Goal: Ask a question

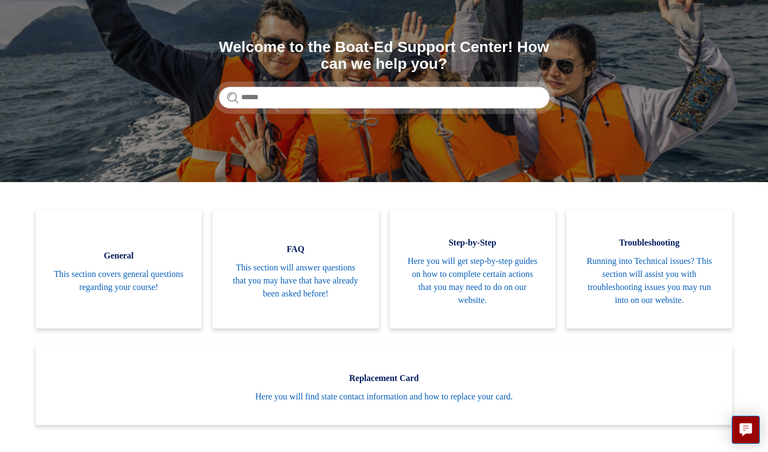
scroll to position [108, 0]
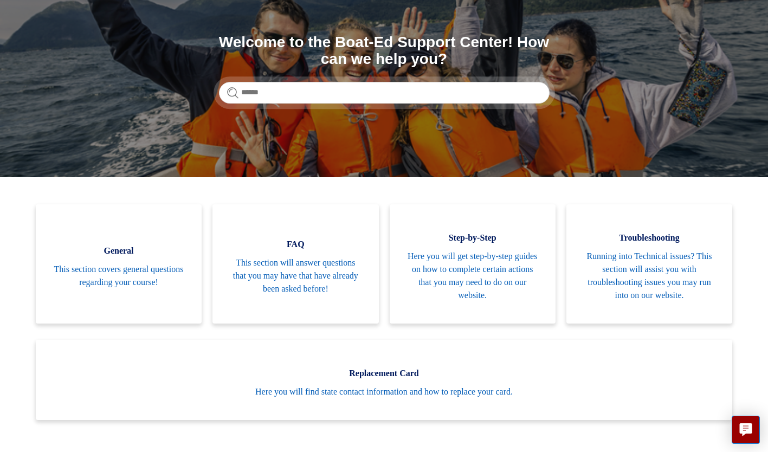
click at [647, 267] on span "Running into Technical issues? This section will assist you with troubleshootin…" at bounding box center [649, 276] width 133 height 52
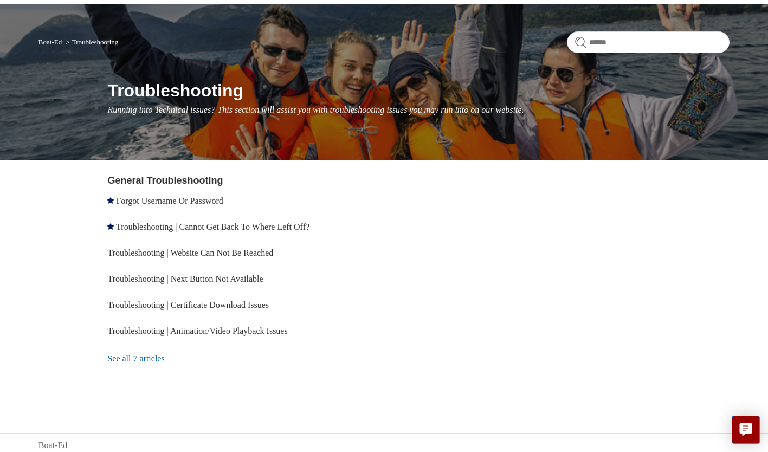
scroll to position [70, 0]
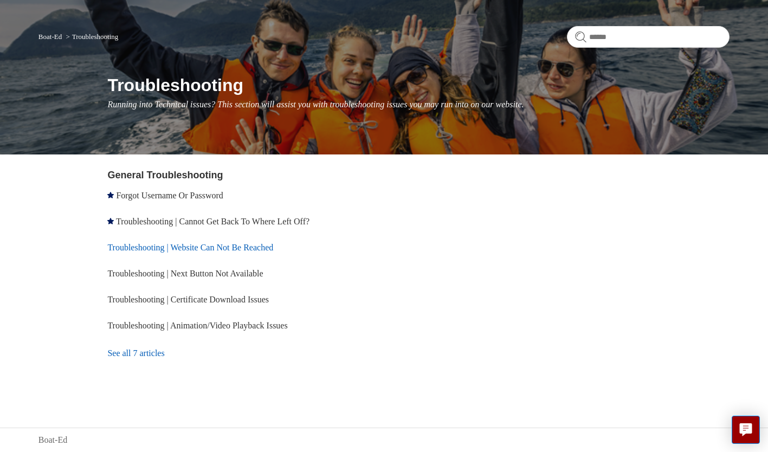
click at [258, 248] on link "Troubleshooting | Website Can Not Be Reached" at bounding box center [190, 247] width 166 height 9
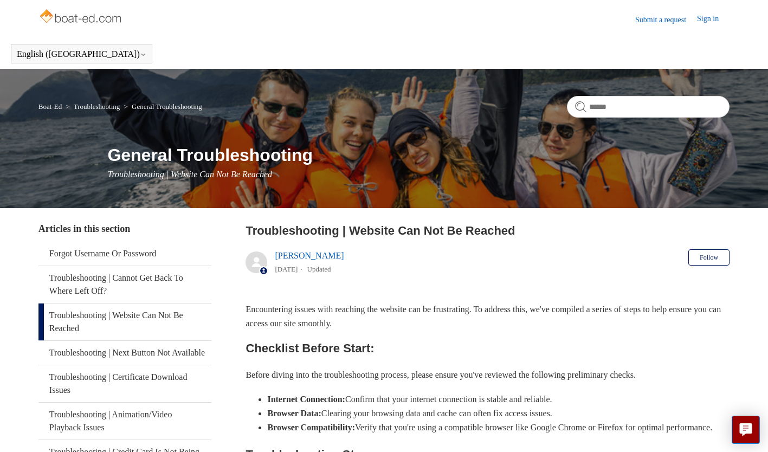
scroll to position [54, 0]
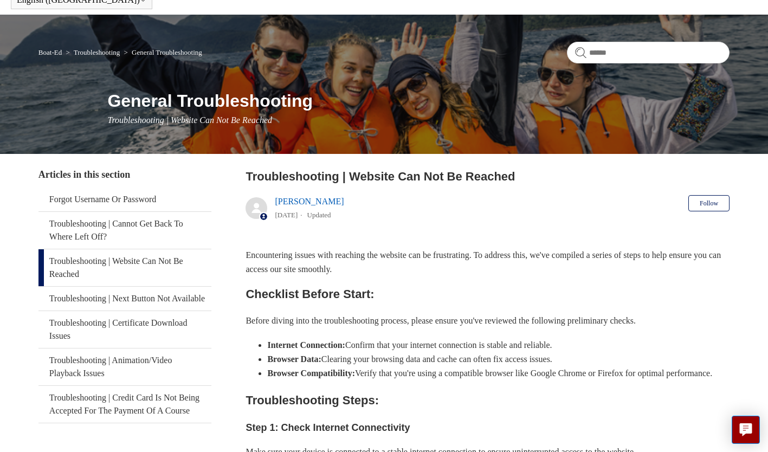
click at [114, 49] on link "Troubleshooting" at bounding box center [97, 52] width 46 height 8
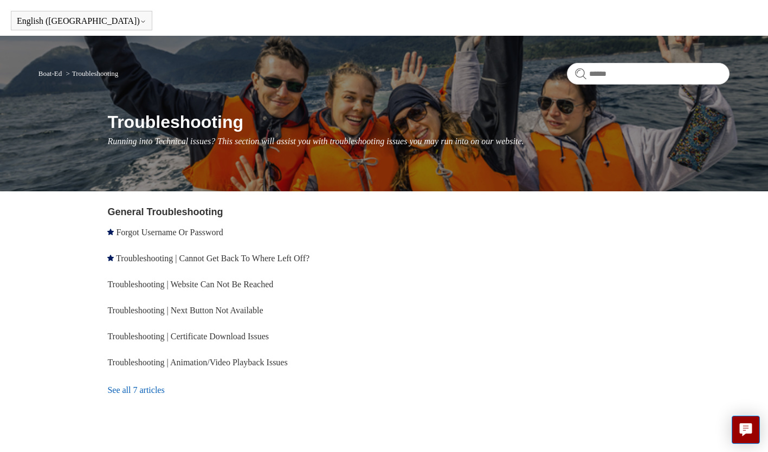
scroll to position [70, 0]
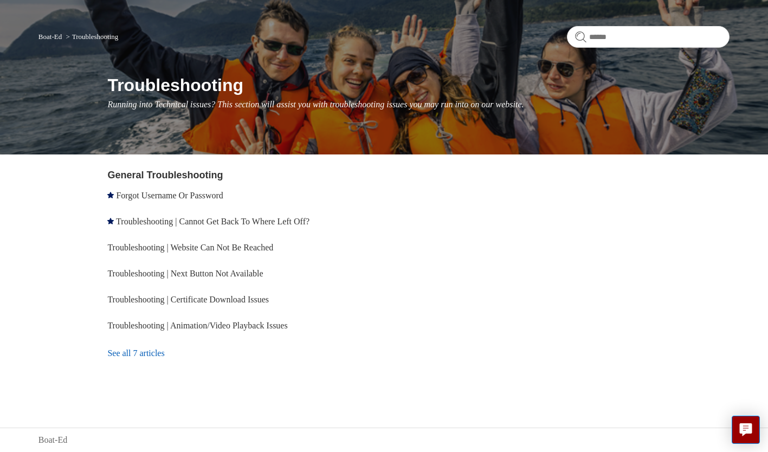
click at [49, 40] on link "Boat-Ed" at bounding box center [49, 37] width 23 height 8
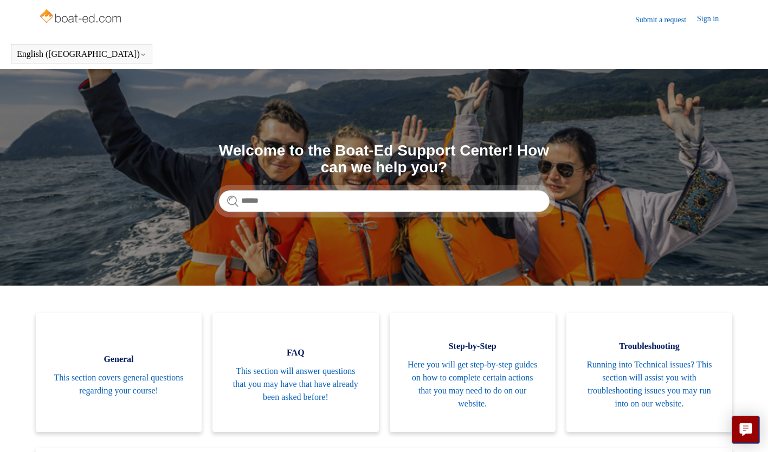
click at [669, 22] on link "Submit a request" at bounding box center [666, 19] width 62 height 11
